Goal: Task Accomplishment & Management: Manage account settings

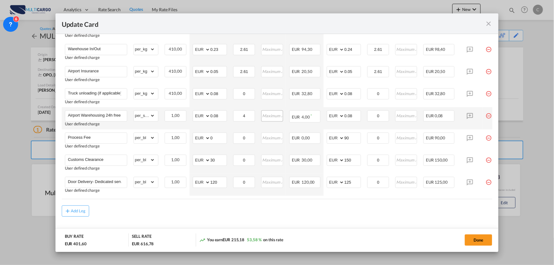
scroll to position [234, 0]
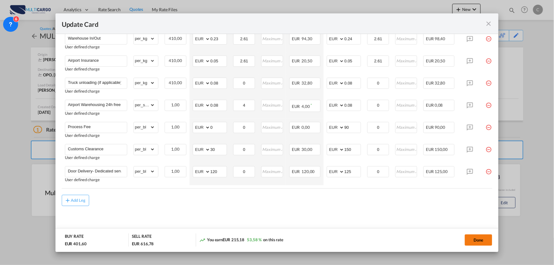
click at [476, 238] on button "Done" at bounding box center [477, 239] width 27 height 11
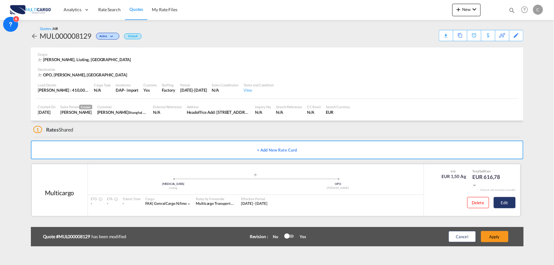
click at [509, 202] on button "Edit" at bounding box center [504, 202] width 22 height 11
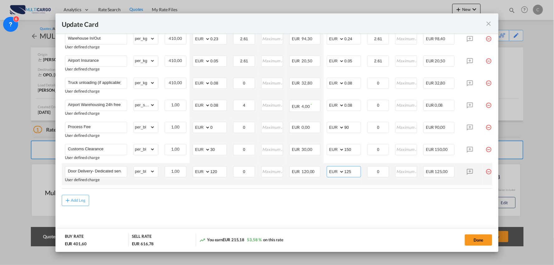
drag, startPoint x: 338, startPoint y: 171, endPoint x: 326, endPoint y: 171, distance: 11.2
click at [326, 171] on md-input-container "AED AFN ALL AMD ANG AOA ARS AUD AWG AZN BAM BBD BDT BGN BHD BIF BMD BND [PERSON…" at bounding box center [343, 171] width 34 height 11
type input "115"
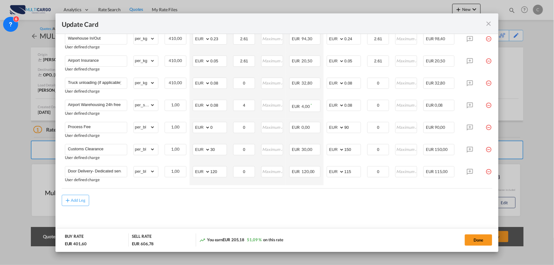
click at [328, 198] on div "Add Leg" at bounding box center [277, 200] width 430 height 11
click at [268, 214] on md-content "Freight Please enter leg name Leg Name Already Exists Delete Leg Sub Total AED …" at bounding box center [277, 86] width 430 height 299
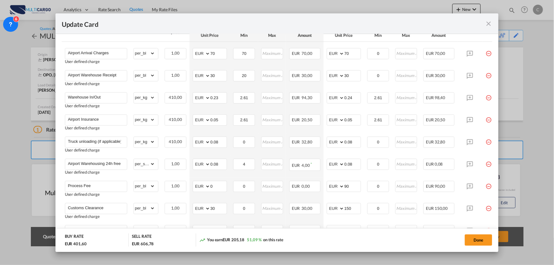
scroll to position [199, 0]
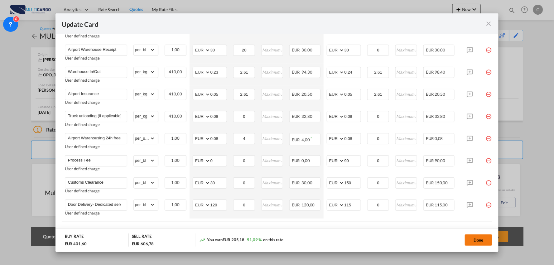
click at [486, 243] on button "Done" at bounding box center [477, 239] width 27 height 11
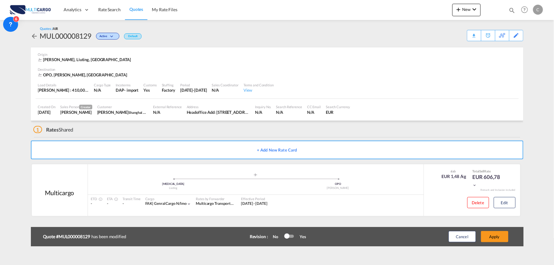
click at [496, 235] on button "Apply" at bounding box center [494, 236] width 27 height 11
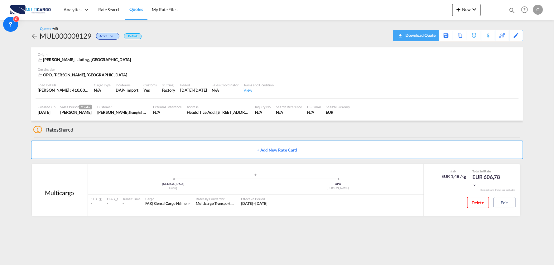
click at [427, 39] on div "Download Quote" at bounding box center [420, 35] width 32 height 10
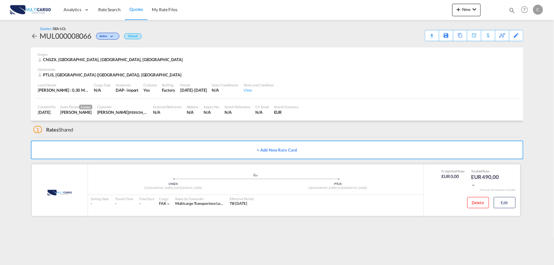
click at [515, 206] on div "Delete Edit" at bounding box center [472, 204] width 96 height 18
click at [506, 207] on button "Edit" at bounding box center [504, 202] width 22 height 11
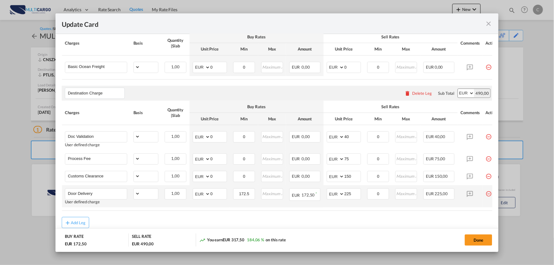
select select "per_shipment"
select select "per_bl"
select select "per_shipment"
select select "per_doc"
select select "per_shipment"
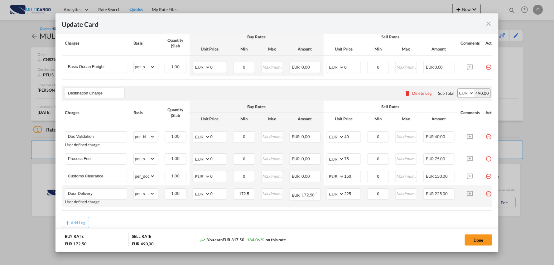
scroll to position [173, 0]
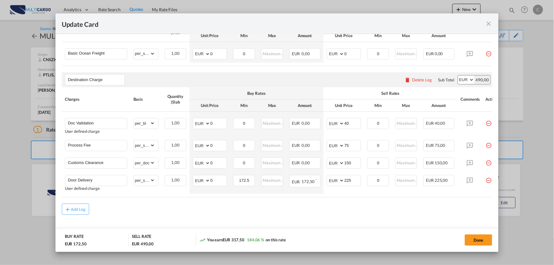
click at [219, 219] on md-content "Main Freight Please enter leg name Leg Name Already Exists Delete Leg Sub Total…" at bounding box center [277, 120] width 430 height 249
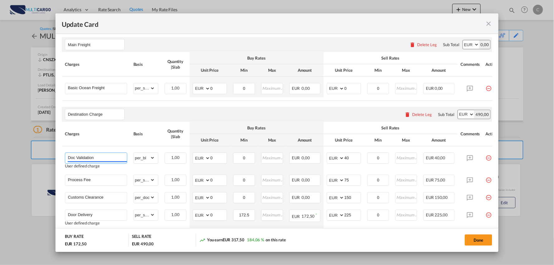
drag, startPoint x: 107, startPoint y: 159, endPoint x: 30, endPoint y: 150, distance: 77.7
click at [30, 150] on div "Update Card Port of Loading CNSZX T/S Liner/Carrier MultiCargo 2HM LOGISTICS D.…" at bounding box center [277, 132] width 554 height 265
type input "Despesas de chegada Co-loader"
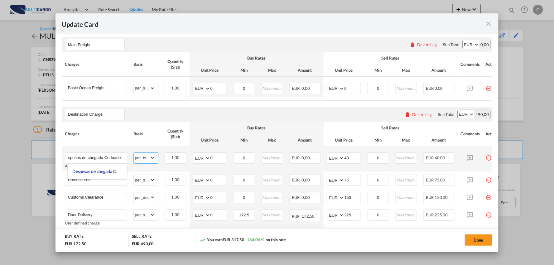
click at [149, 159] on select "gross_weight volumetric_weight per_shipment per_bl per_km per_hawb per_kg flat …" at bounding box center [144, 158] width 21 height 10
select select "per_shipment"
click at [134, 155] on select "gross_weight volumetric_weight per_shipment per_bl per_km per_hawb per_kg flat …" at bounding box center [144, 158] width 21 height 10
drag, startPoint x: 350, startPoint y: 159, endPoint x: 337, endPoint y: 160, distance: 13.1
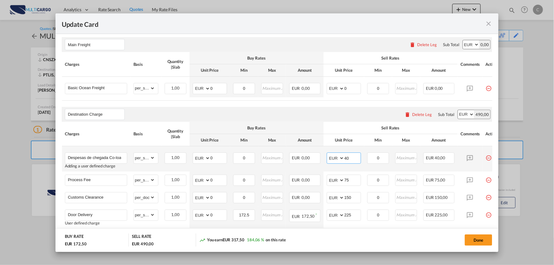
click at [337, 160] on md-input-container "AED AFN ALL AMD ANG AOA ARS AUD AWG AZN BAM BBD BDT BGN BHD BIF BMD BND BOB BRL…" at bounding box center [343, 157] width 34 height 11
type input "835"
drag, startPoint x: 214, startPoint y: 159, endPoint x: 207, endPoint y: 160, distance: 7.5
click at [207, 160] on md-input-container "AED AFN ALL AMD ANG AOA ARS AUD AWG AZN BAM BBD BDT BGN BHD BIF BMD BND BOB BRL…" at bounding box center [210, 157] width 34 height 11
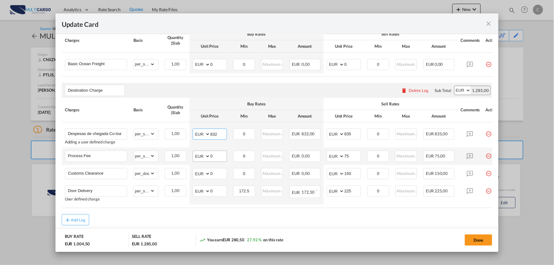
scroll to position [173, 0]
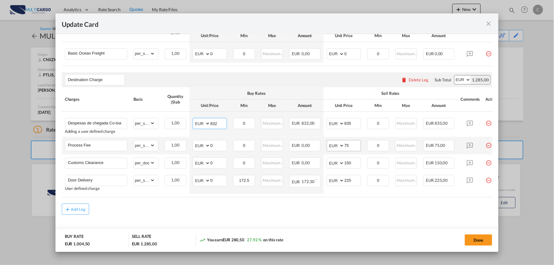
type input "832"
drag, startPoint x: 348, startPoint y: 149, endPoint x: 325, endPoint y: 149, distance: 23.4
click at [334, 149] on md-input-container "AED AFN ALL AMD ANG AOA ARS AUD AWG AZN BAM BBD BDT BGN BHD BIF BMD BND BOB BRL…" at bounding box center [343, 145] width 34 height 11
type input "90"
click at [292, 215] on div "Add Leg" at bounding box center [277, 208] width 430 height 11
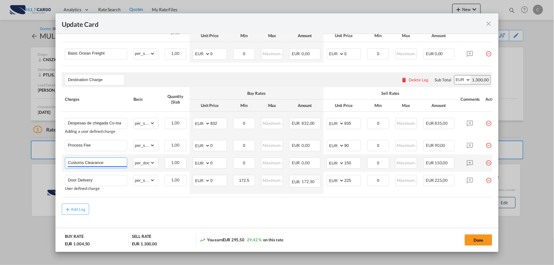
drag, startPoint x: 104, startPoint y: 167, endPoint x: 69, endPoint y: 160, distance: 36.0
click at [75, 161] on input "Customs Clearance" at bounding box center [97, 162] width 59 height 9
click at [106, 165] on input "Customs Clearance" at bounding box center [97, 162] width 59 height 9
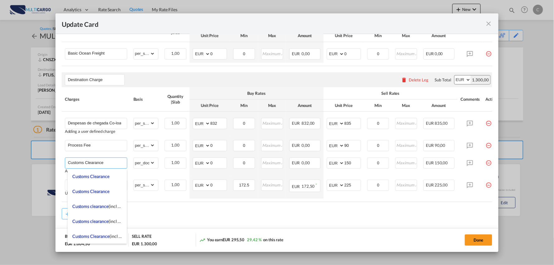
drag, startPoint x: 104, startPoint y: 164, endPoint x: 12, endPoint y: 164, distance: 91.9
click at [12, 164] on div "Update Card Port of Loading CNSZX T/S Liner/Carrier MultiCargo 2HM LOGISTICS D.…" at bounding box center [277, 132] width 554 height 265
type input "Despacho IMPORT"
click at [158, 212] on div "Add Leg" at bounding box center [277, 213] width 430 height 11
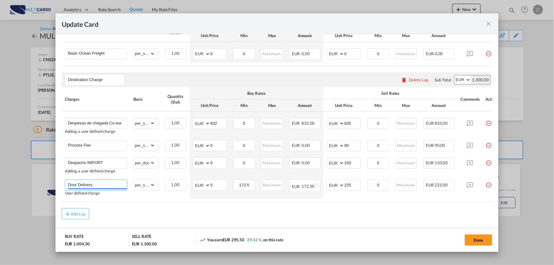
drag, startPoint x: 100, startPoint y: 186, endPoint x: 35, endPoint y: 187, distance: 64.5
click at [35, 187] on div "Update Card Port of Loading CNSZX T/S Liner/Carrier MultiCargo 2HM LOGISTICS D.…" at bounding box center [277, 132] width 554 height 265
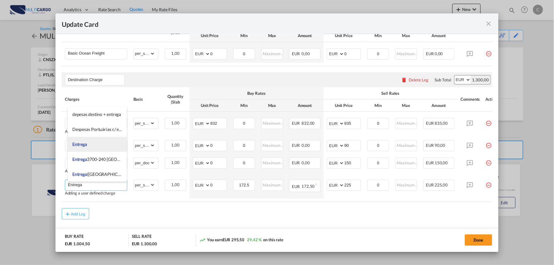
type input "Entrega"
click at [96, 145] on li "Entrega" at bounding box center [97, 144] width 59 height 15
type input "0"
select select "? object:null ?"
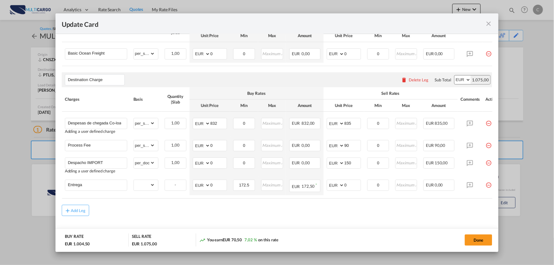
drag, startPoint x: 175, startPoint y: 221, endPoint x: 199, endPoint y: 219, distance: 23.4
click at [175, 221] on md-content "Main Freight Please enter leg name Leg Name Already Exists Delete Leg Sub Total…" at bounding box center [277, 121] width 430 height 250
click at [331, 188] on md-input-container "AED AFN ALL AMD ANG AOA ARS AUD AWG AZN BAM BBD BDT BGN BHD BIF BMD BND BOB BRL…" at bounding box center [343, 184] width 34 height 11
type input "95"
click at [235, 211] on div "Add Leg" at bounding box center [277, 210] width 430 height 11
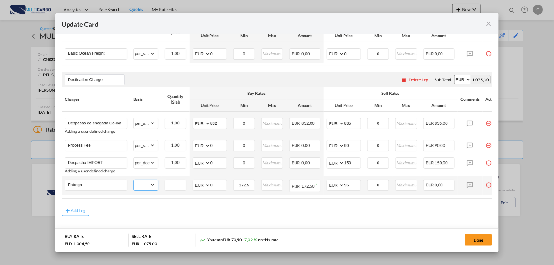
click at [142, 186] on select "gross_weight volumetric_weight per_shipment per_bl per_km per_hawb per_kg flat …" at bounding box center [144, 185] width 21 height 10
select select "per_shipment"
click at [134, 182] on select "gross_weight volumetric_weight per_shipment per_bl per_km per_hawb per_kg flat …" at bounding box center [144, 185] width 21 height 10
click at [156, 208] on div "Add Leg" at bounding box center [277, 210] width 430 height 11
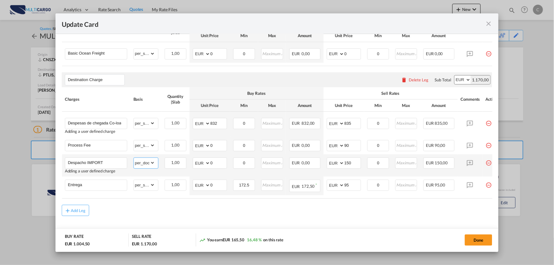
click at [153, 164] on select "gross_weight volumetric_weight per_shipment per_bl per_km per_hawb per_kg flat …" at bounding box center [144, 163] width 21 height 10
click at [187, 214] on div "Add Leg" at bounding box center [277, 210] width 430 height 11
click at [272, 216] on div "Add Leg" at bounding box center [277, 210] width 430 height 11
click at [194, 216] on div "Add Leg" at bounding box center [277, 210] width 430 height 11
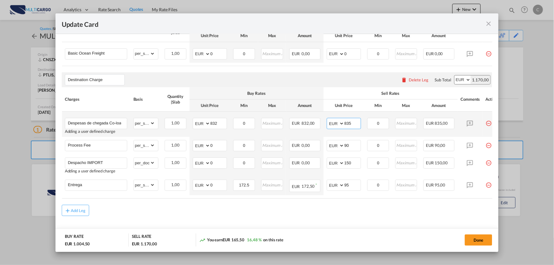
click at [357, 124] on input "835" at bounding box center [352, 122] width 16 height 9
click at [335, 210] on div "Add Leg" at bounding box center [277, 210] width 430 height 11
click at [354, 124] on input "842" at bounding box center [352, 122] width 16 height 9
type input "841"
click at [275, 216] on div "Add Leg" at bounding box center [277, 210] width 430 height 11
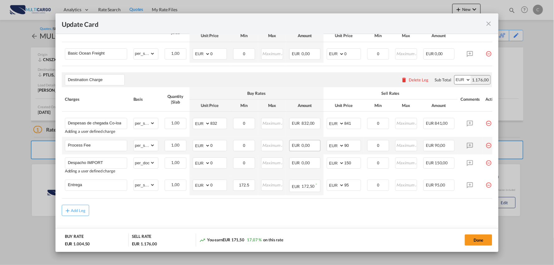
scroll to position [104, 0]
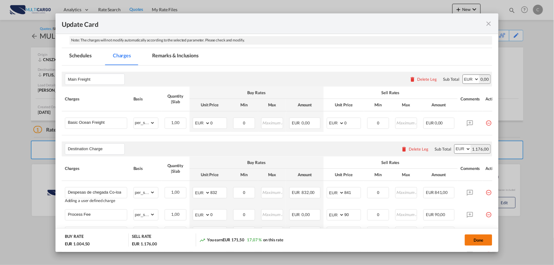
click at [475, 240] on button "Done" at bounding box center [477, 239] width 27 height 11
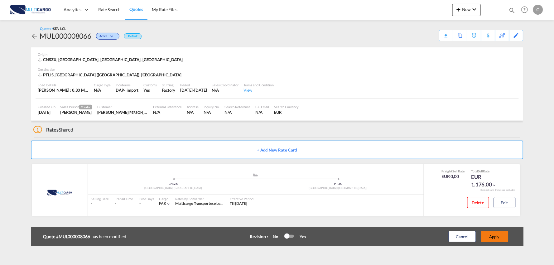
click at [497, 234] on button "Apply" at bounding box center [494, 236] width 27 height 11
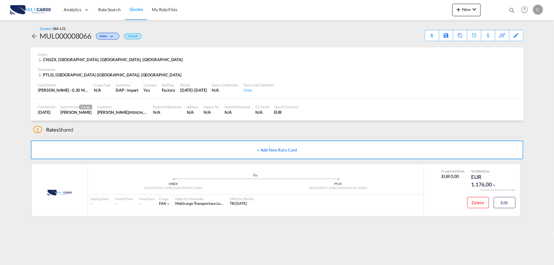
drag, startPoint x: 129, startPoint y: 238, endPoint x: 90, endPoint y: 237, distance: 38.9
click at [129, 237] on md-content "Analytics Reports Dashboard Rate Search Quotes My Rate Files New Rates Ratecard" at bounding box center [277, 132] width 554 height 265
click at [426, 251] on md-content "Analytics Reports Dashboard Rate Search Quotes My Rate Files New Rates Ratecard" at bounding box center [277, 132] width 554 height 265
